Goal: Register for event/course

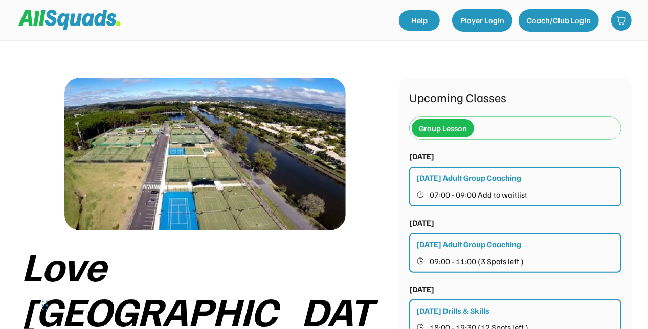
scroll to position [112, 0]
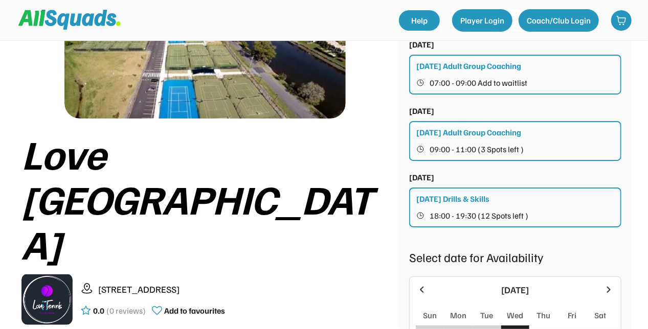
drag, startPoint x: 647, startPoint y: 105, endPoint x: 648, endPoint y: 125, distance: 19.5
click at [648, 125] on html "Love Tennis Pizzey Park 1/24 Pizzey Dr, Mermaid Waters QLD 4218, Australia 0.0 …" at bounding box center [324, 52] width 648 height 329
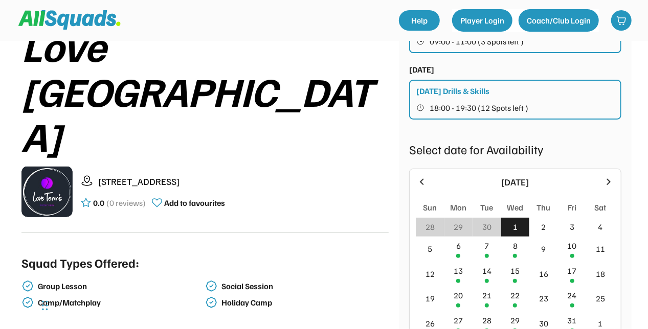
scroll to position [22, 0]
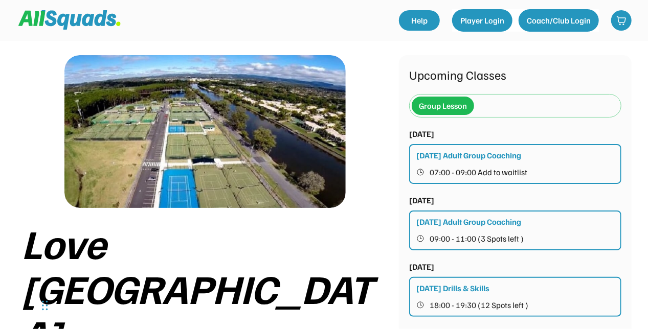
click at [464, 100] on div "Group Lesson" at bounding box center [443, 106] width 48 height 12
click at [478, 110] on div "Group Lesson" at bounding box center [514, 106] width 207 height 22
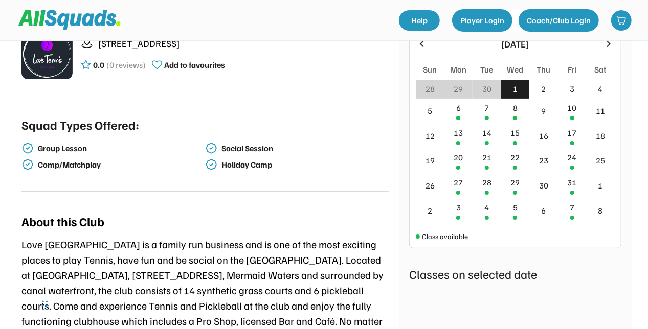
scroll to position [371, 0]
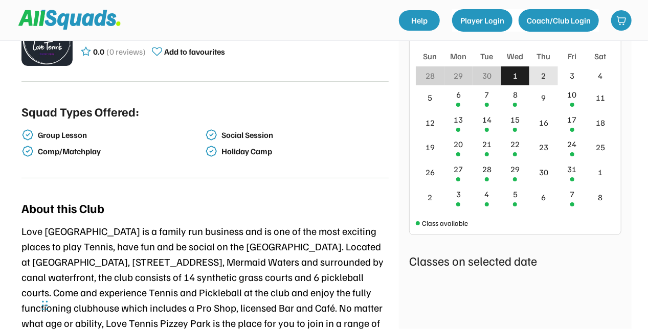
click at [545, 83] on div "2" at bounding box center [543, 75] width 29 height 19
click at [564, 81] on div "3" at bounding box center [572, 75] width 29 height 19
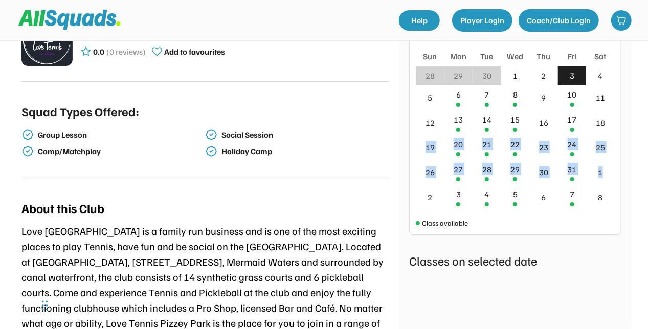
drag, startPoint x: 647, startPoint y: 129, endPoint x: 650, endPoint y: 164, distance: 34.9
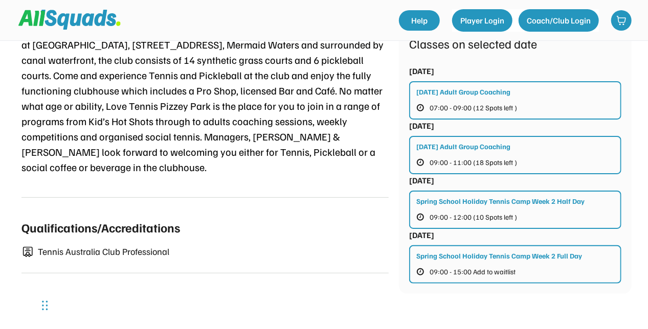
scroll to position [593, 0]
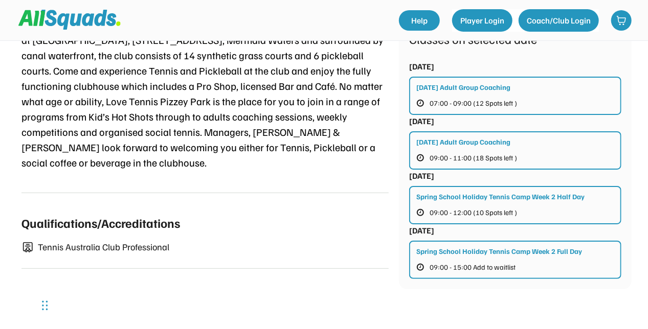
click at [547, 213] on div "Spring School Holiday Tennis Camp Week 2 Half Day 09:00 - 12:00 (10 Spots left )" at bounding box center [515, 205] width 212 height 38
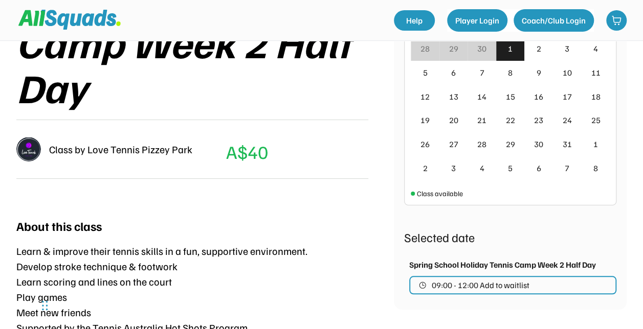
scroll to position [269, 0]
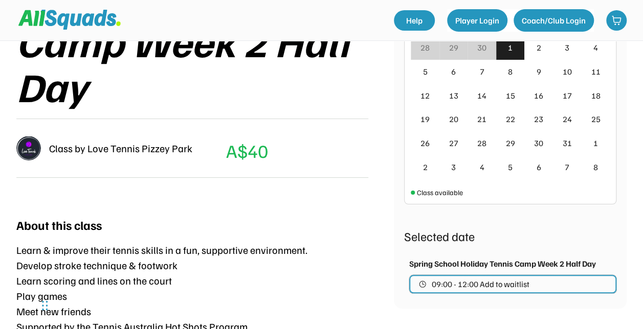
click at [481, 287] on span "09:00 - 12:00 Add to waitlist" at bounding box center [480, 284] width 98 height 8
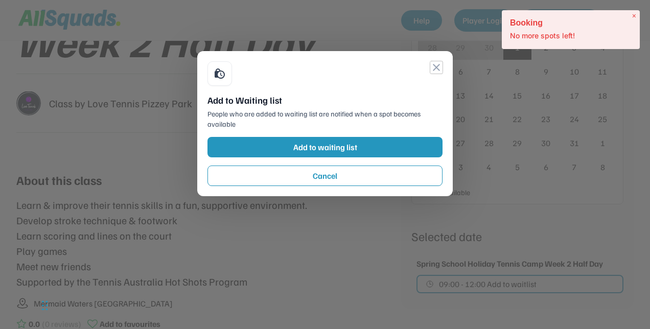
click at [435, 67] on button "close" at bounding box center [436, 67] width 12 height 12
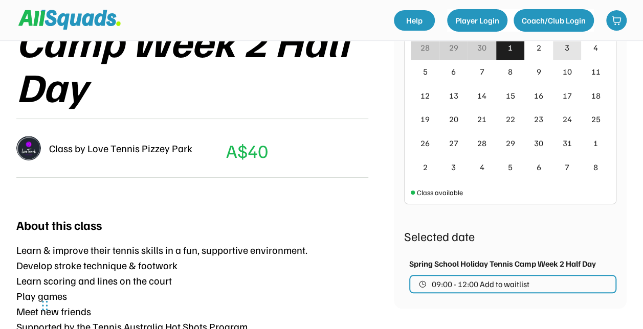
click at [556, 47] on div "3" at bounding box center [567, 48] width 29 height 24
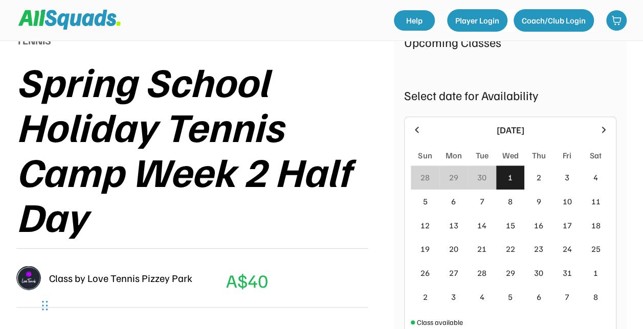
scroll to position [138, 0]
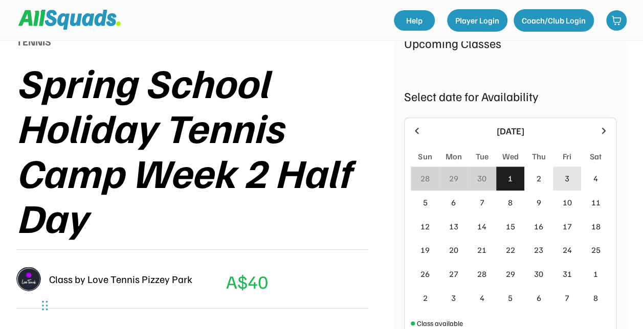
click at [570, 173] on div "3" at bounding box center [567, 179] width 29 height 24
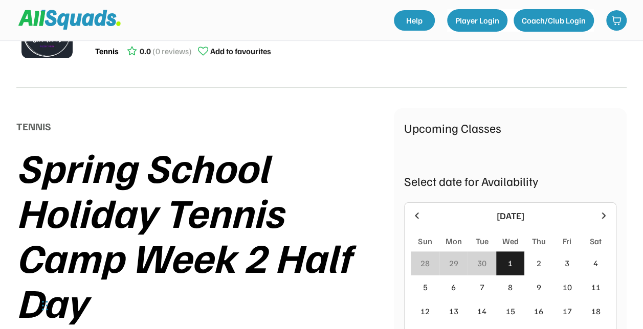
scroll to position [45, 0]
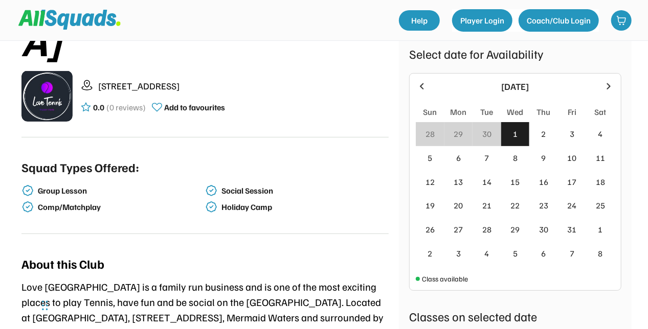
scroll to position [305, 0]
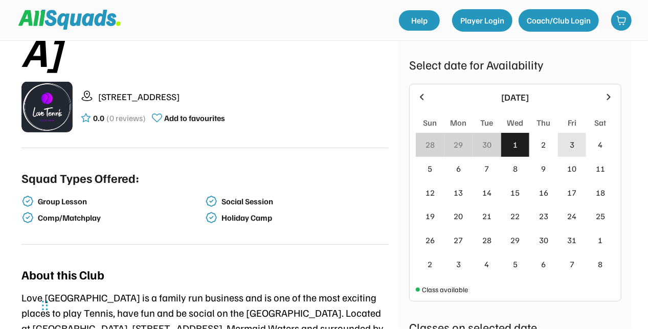
click at [577, 147] on div "3" at bounding box center [572, 145] width 29 height 24
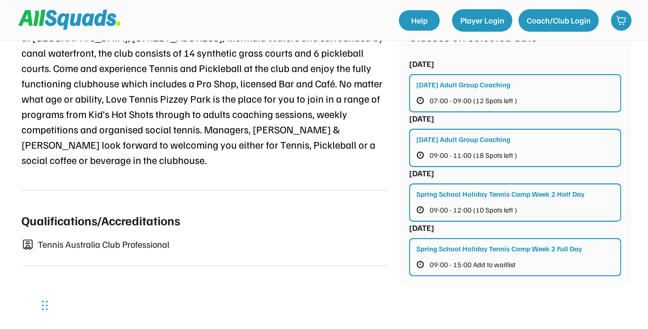
scroll to position [594, 0]
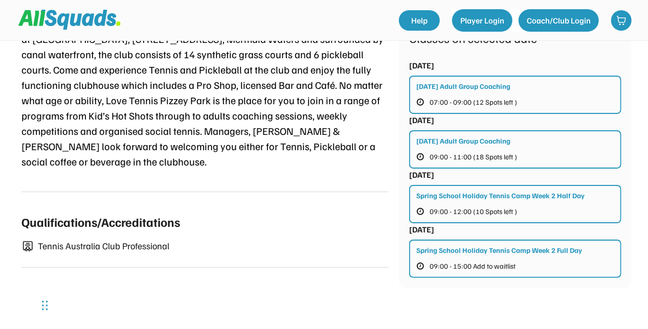
click at [517, 216] on button "09:00 - 12:00 (10 Spots left )" at bounding box center [474, 211] width 117 height 13
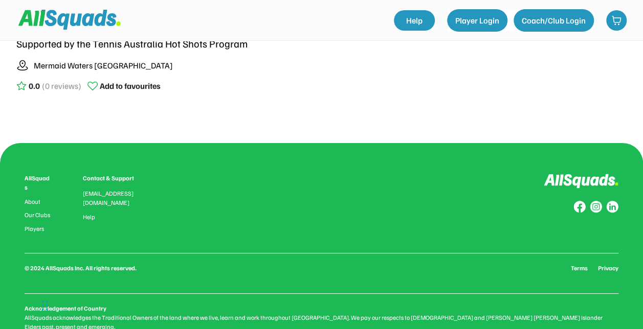
scroll to position [555, 0]
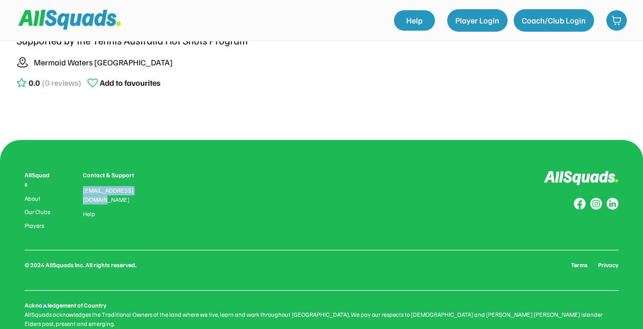
drag, startPoint x: 159, startPoint y: 192, endPoint x: 81, endPoint y: 192, distance: 78.7
click at [81, 192] on div "AllSquads About Our Clubs Players Contact & Support hello@allsquads.com.au Help" at bounding box center [321, 200] width 593 height 59
copy div "[EMAIL_ADDRESS][DOMAIN_NAME]"
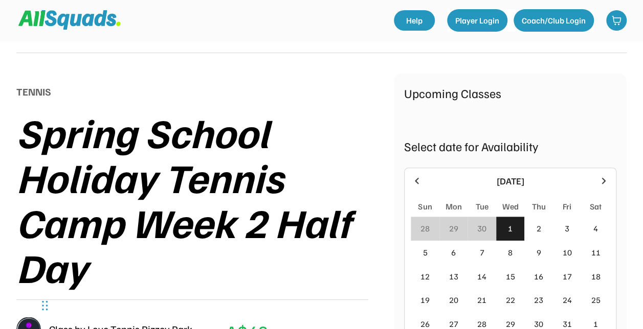
scroll to position [0, 0]
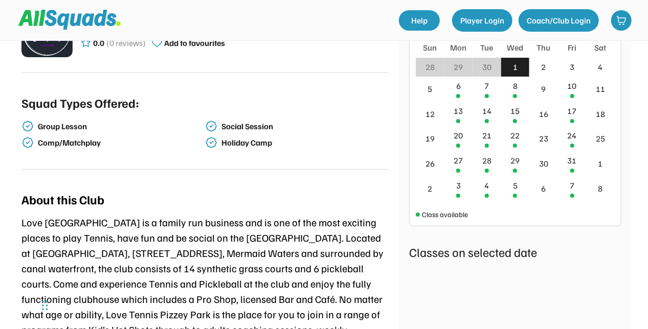
scroll to position [372, 0]
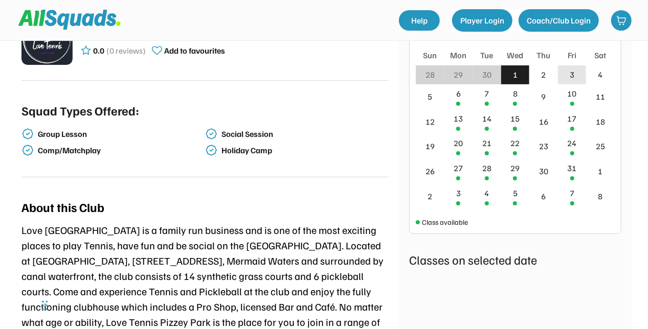
click at [572, 79] on div "3" at bounding box center [571, 74] width 5 height 12
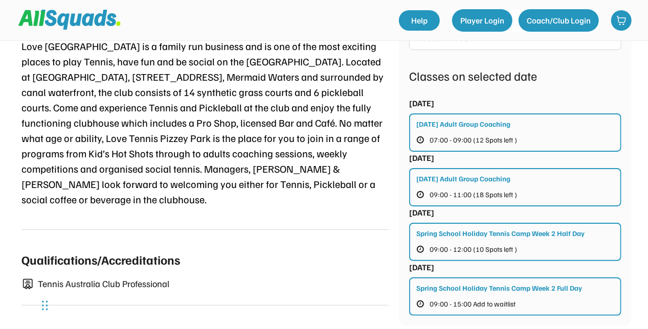
scroll to position [577, 0]
